Goal: Information Seeking & Learning: Understand process/instructions

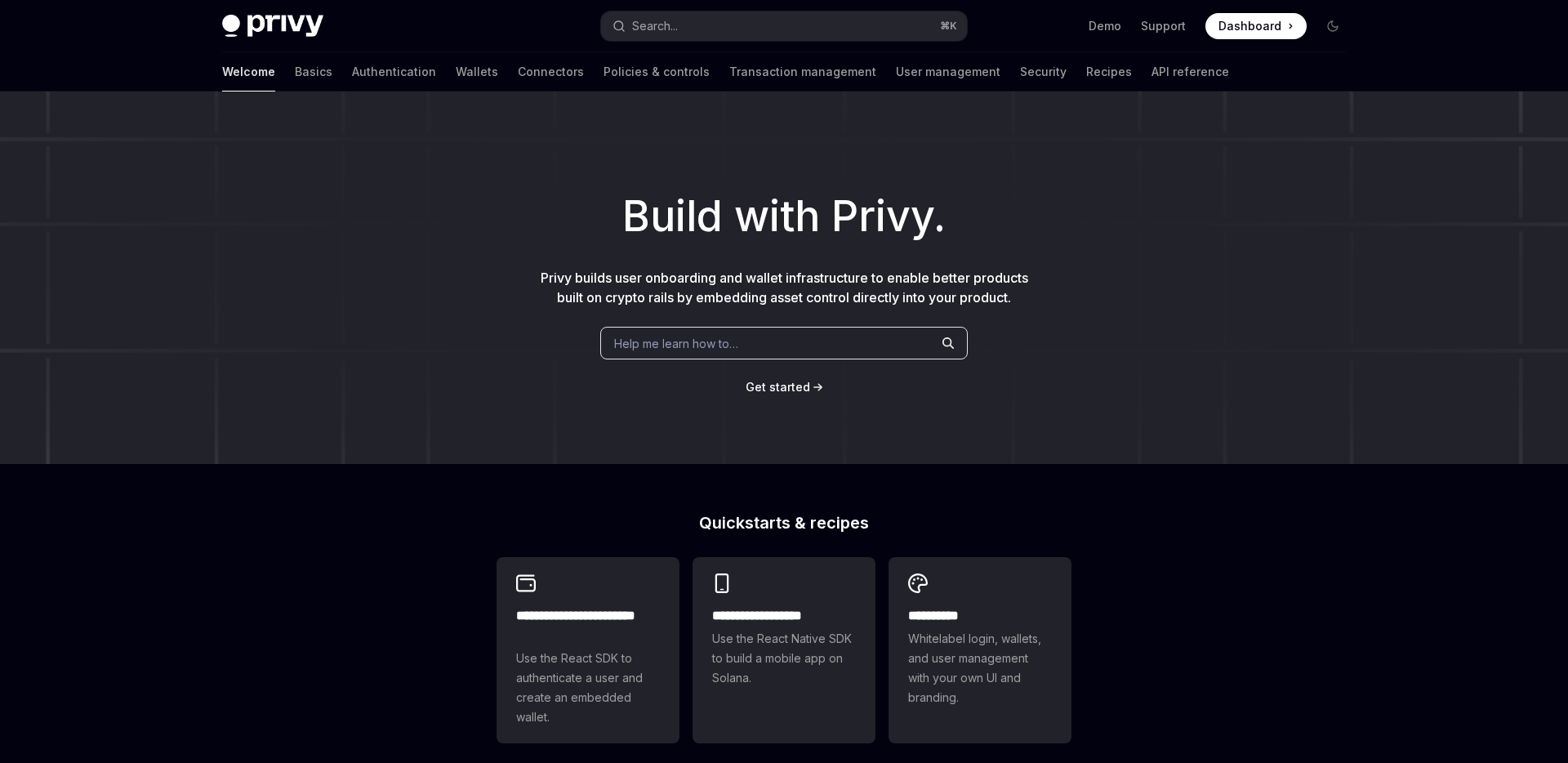
scroll to position [32, 0]
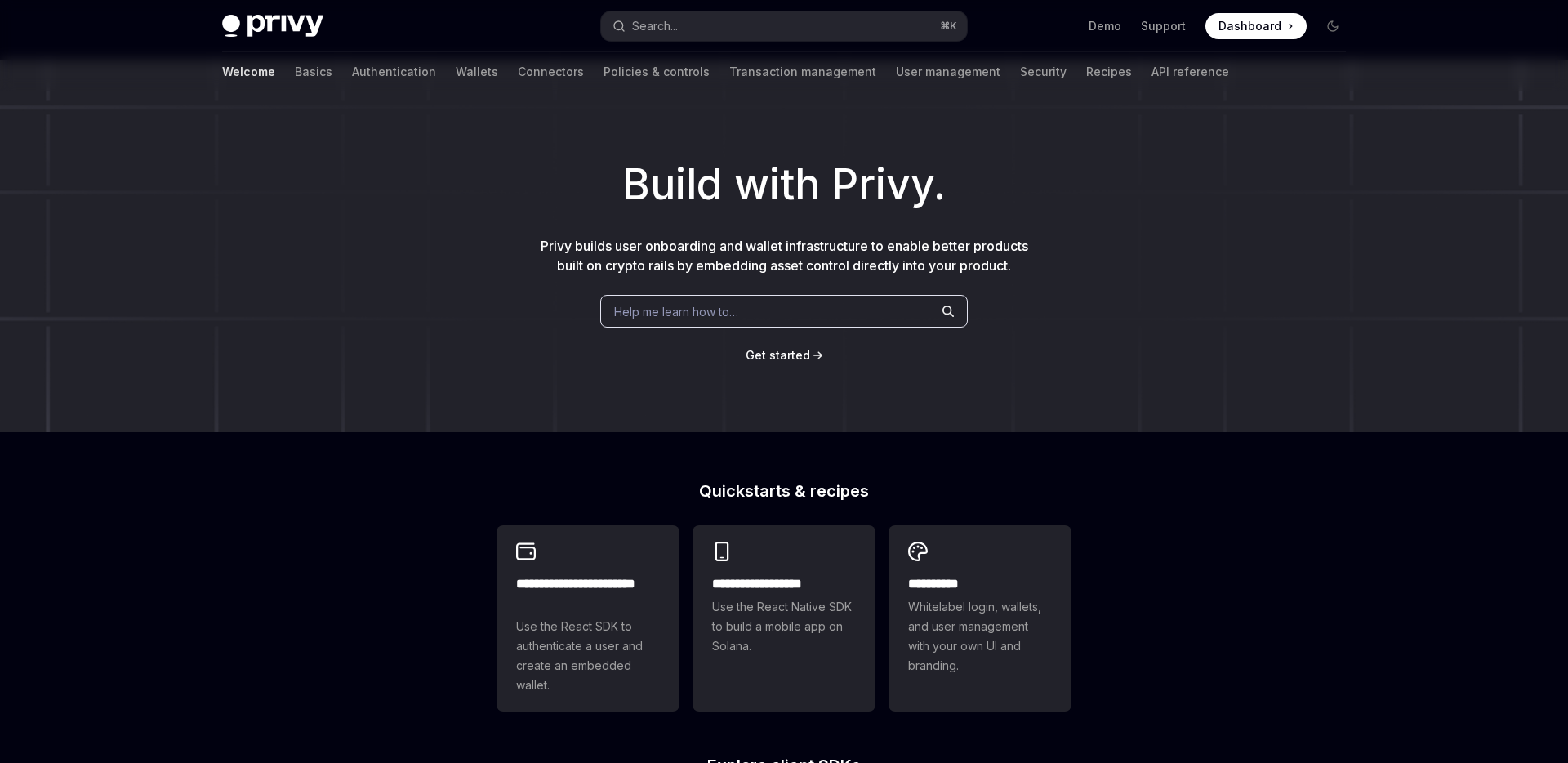
type textarea "*"
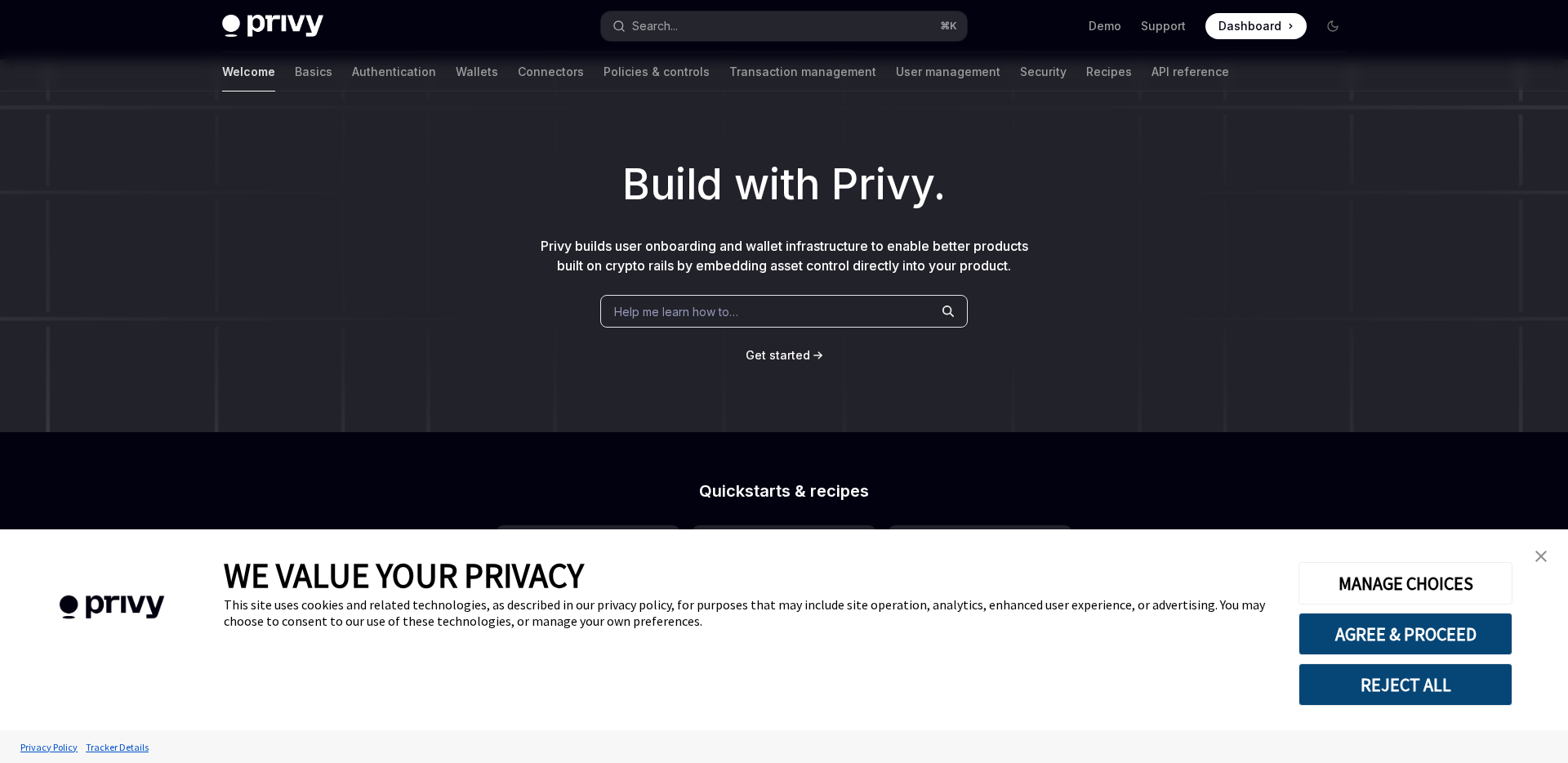
click at [782, 328] on div "Help me learn how to…" at bounding box center [784, 311] width 367 height 33
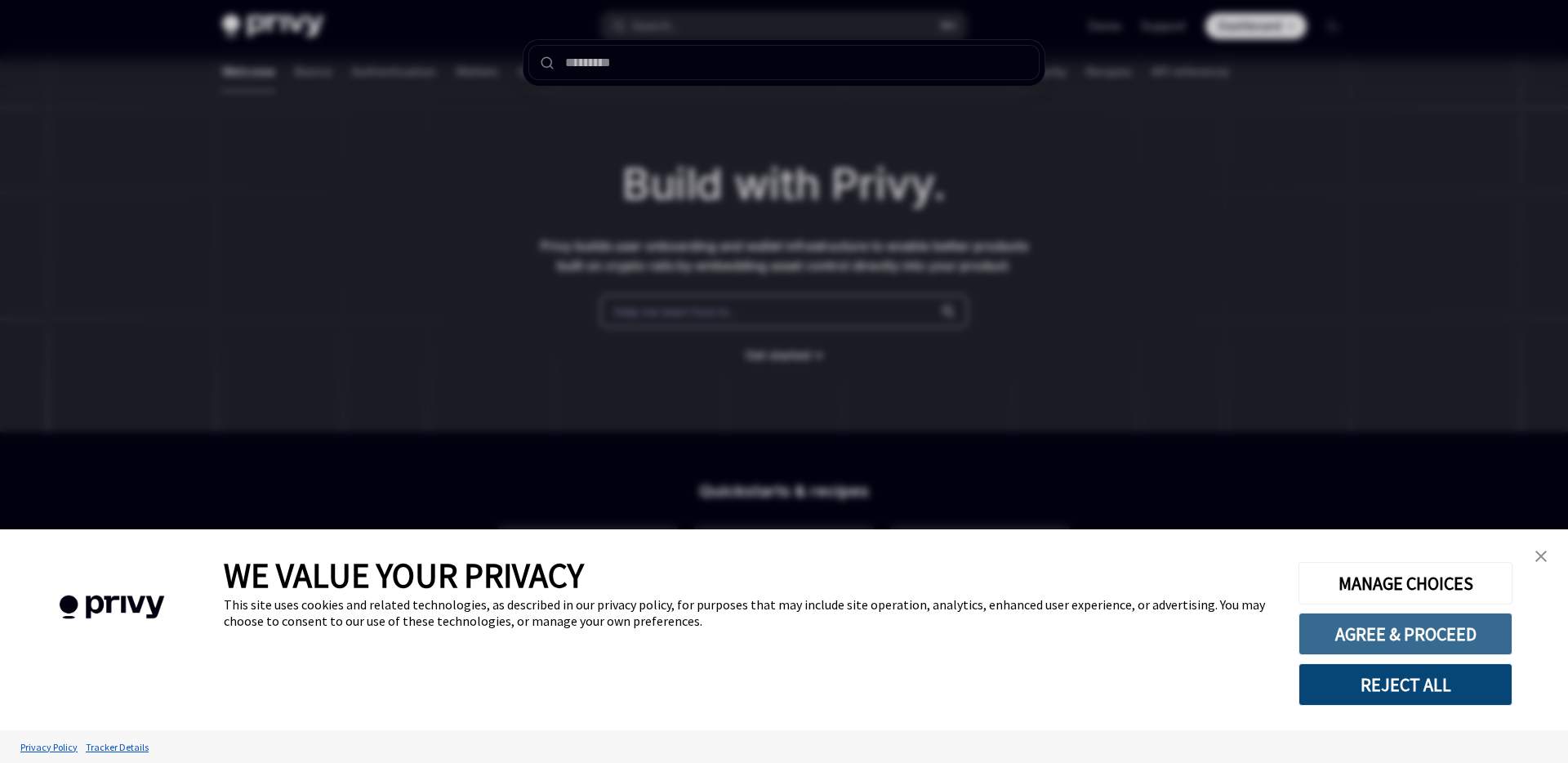
click at [1455, 633] on button "AGREE & PROCEED" at bounding box center [1405, 634] width 214 height 43
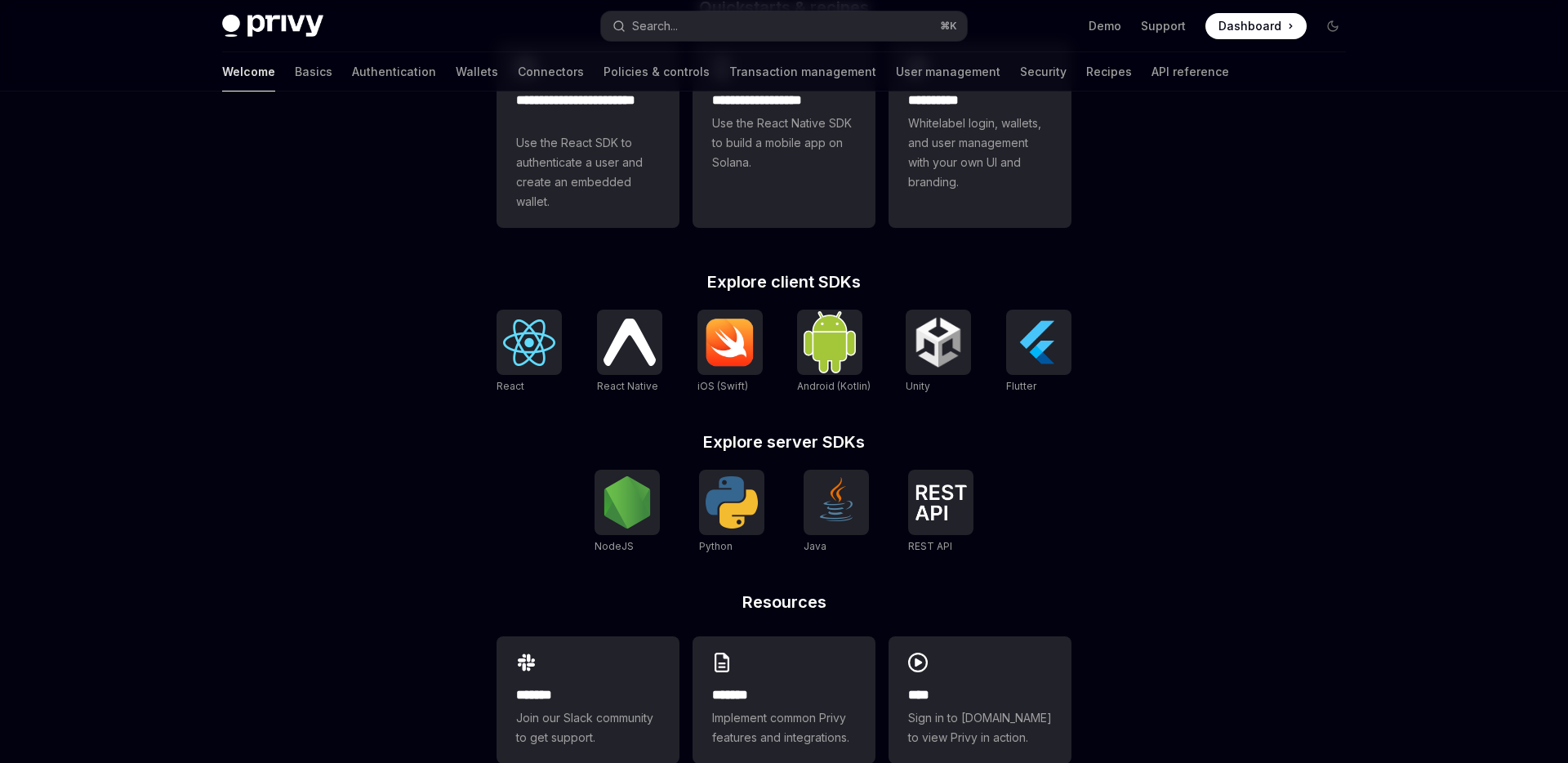
scroll to position [518, 0]
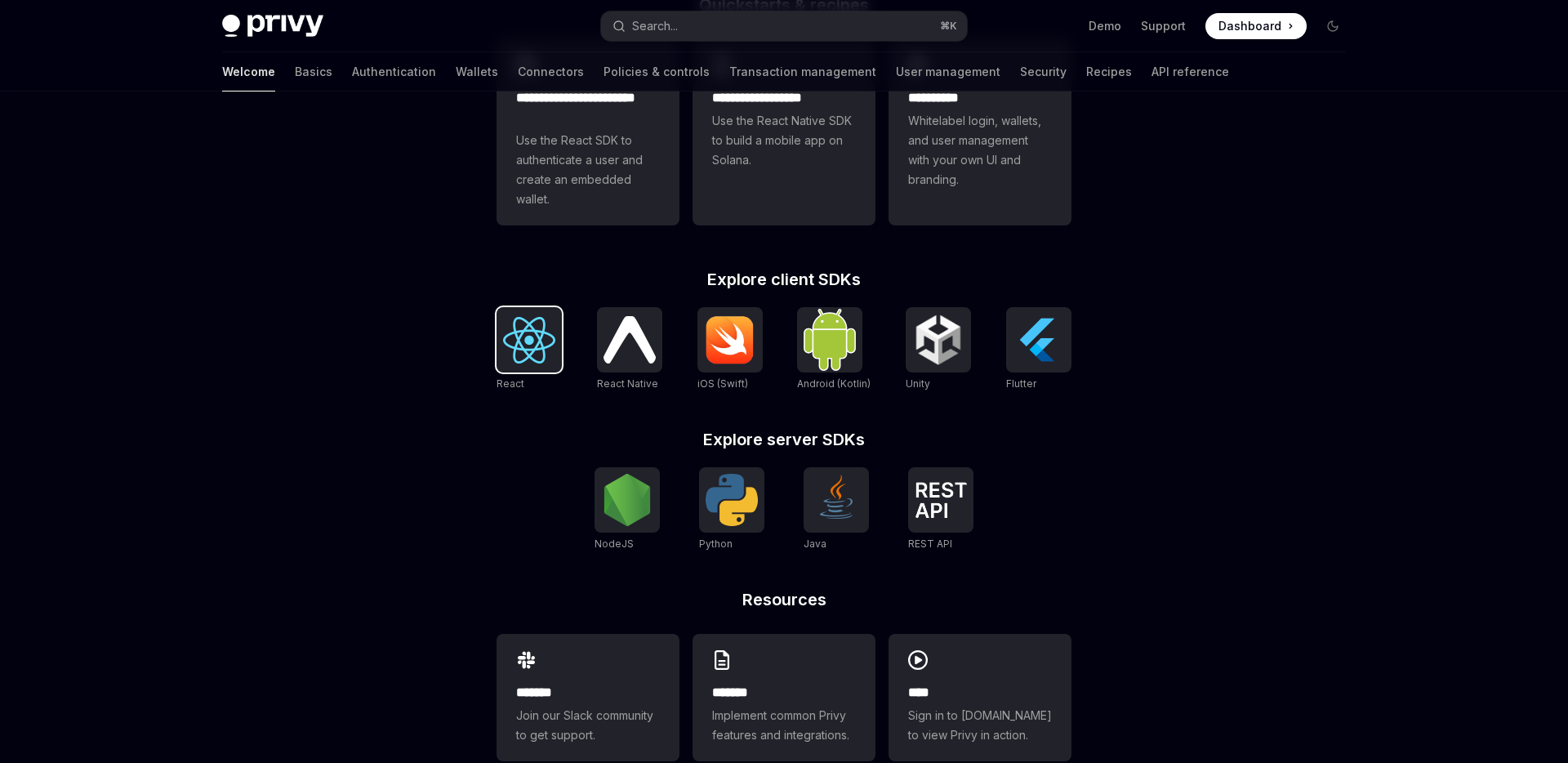
click at [550, 349] on img at bounding box center [529, 340] width 53 height 46
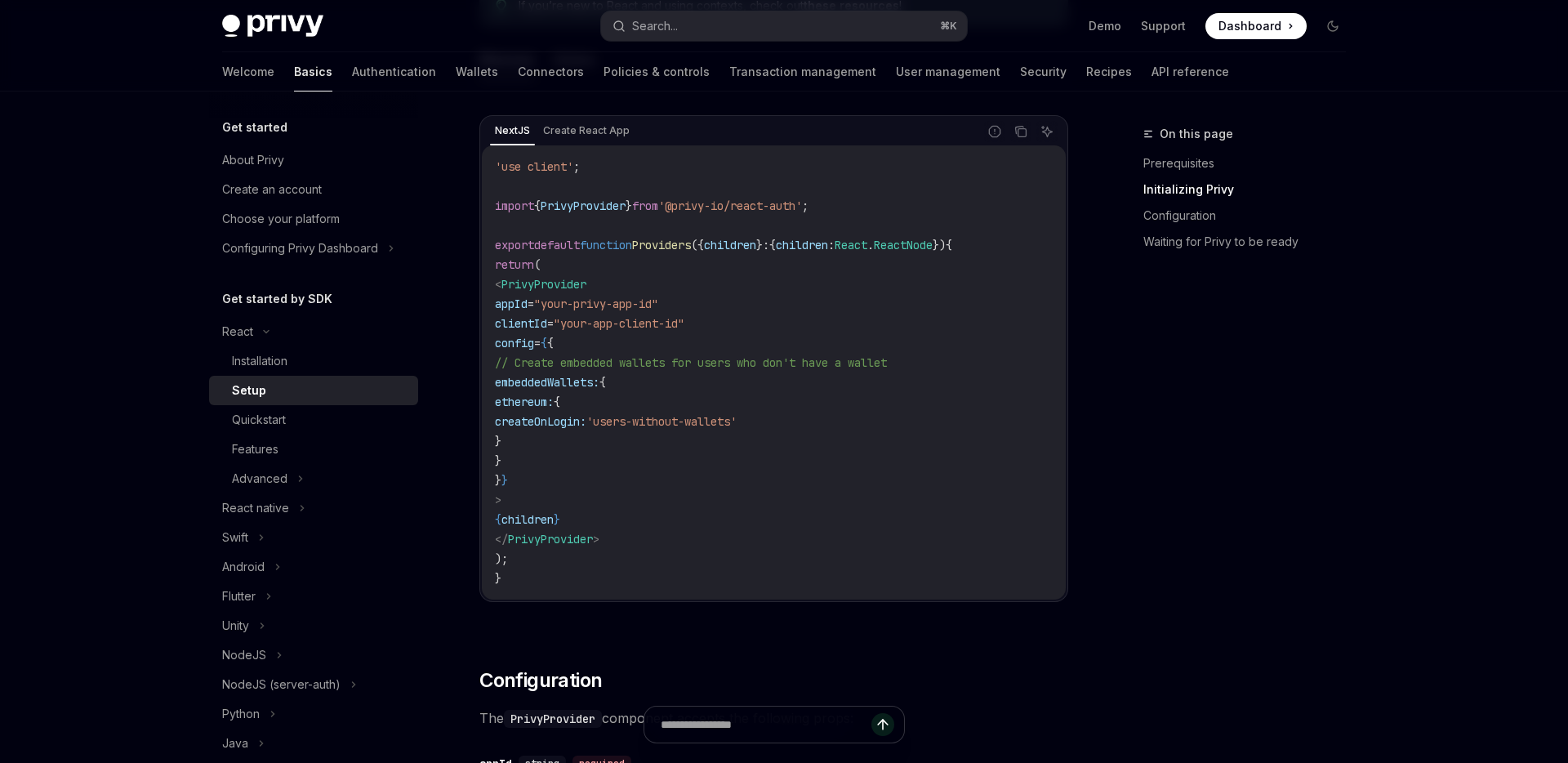
scroll to position [546, 0]
click at [1202, 166] on link "Prerequisites" at bounding box center [1251, 163] width 216 height 26
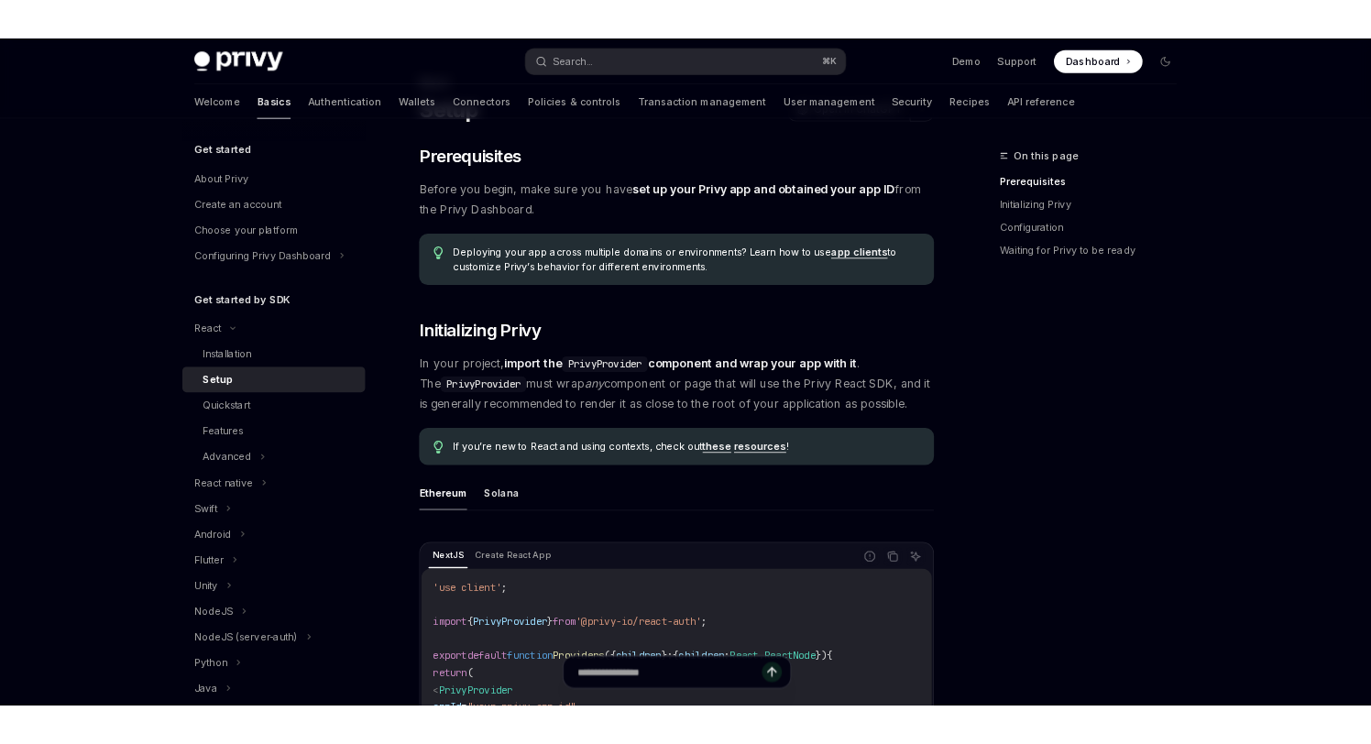
scroll to position [92, 0]
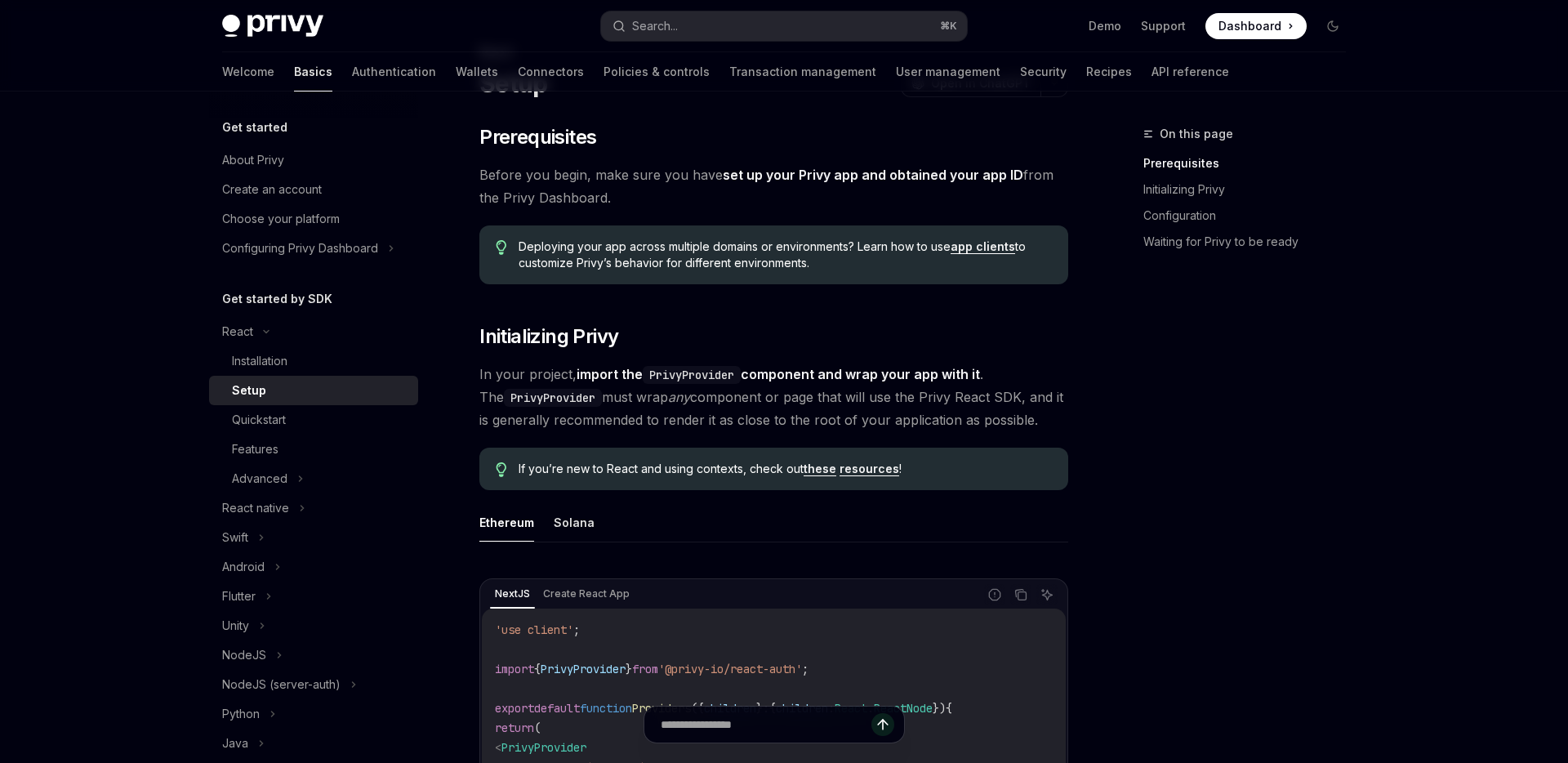
type textarea "*"
